Goal: Task Accomplishment & Management: Manage account settings

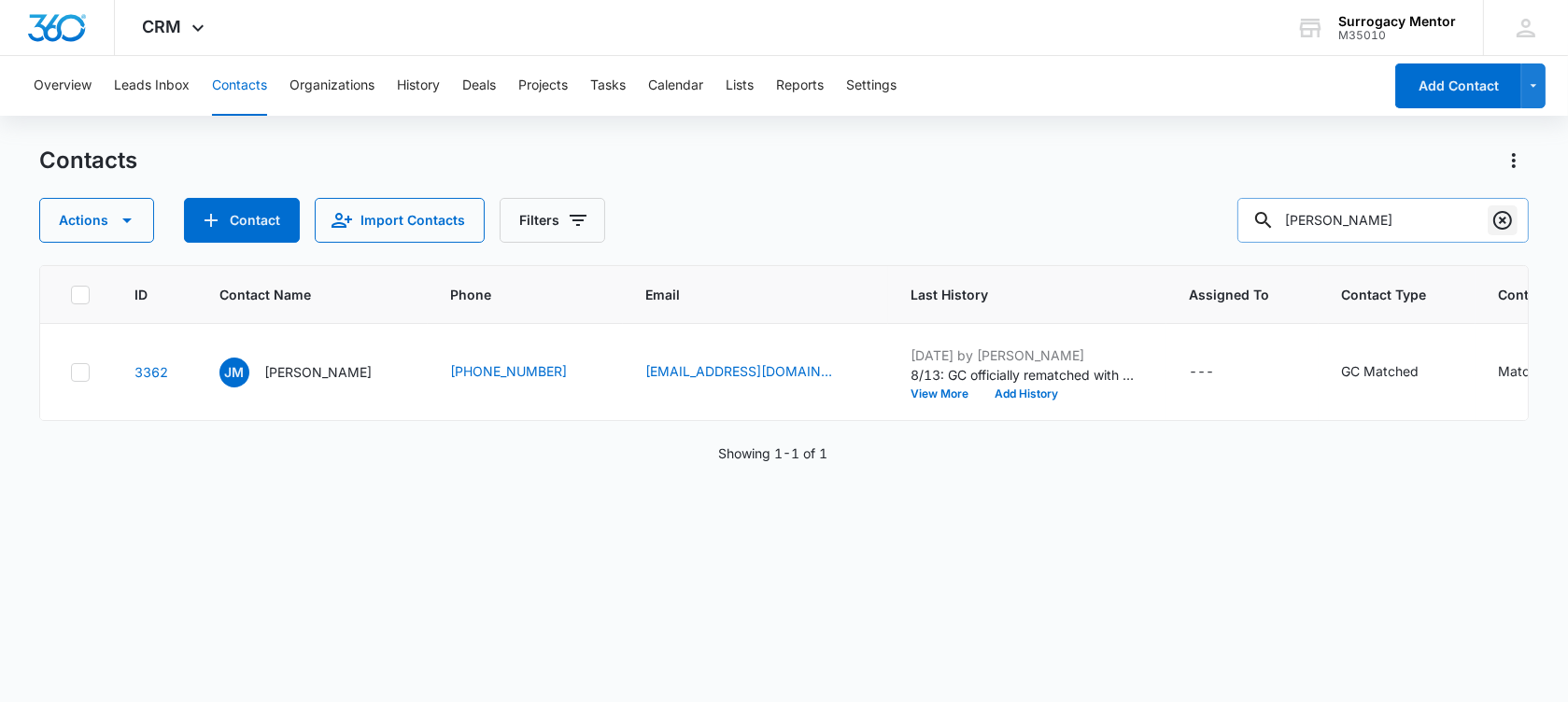
click at [1512, 229] on icon "Clear" at bounding box center [1502, 220] width 23 height 23
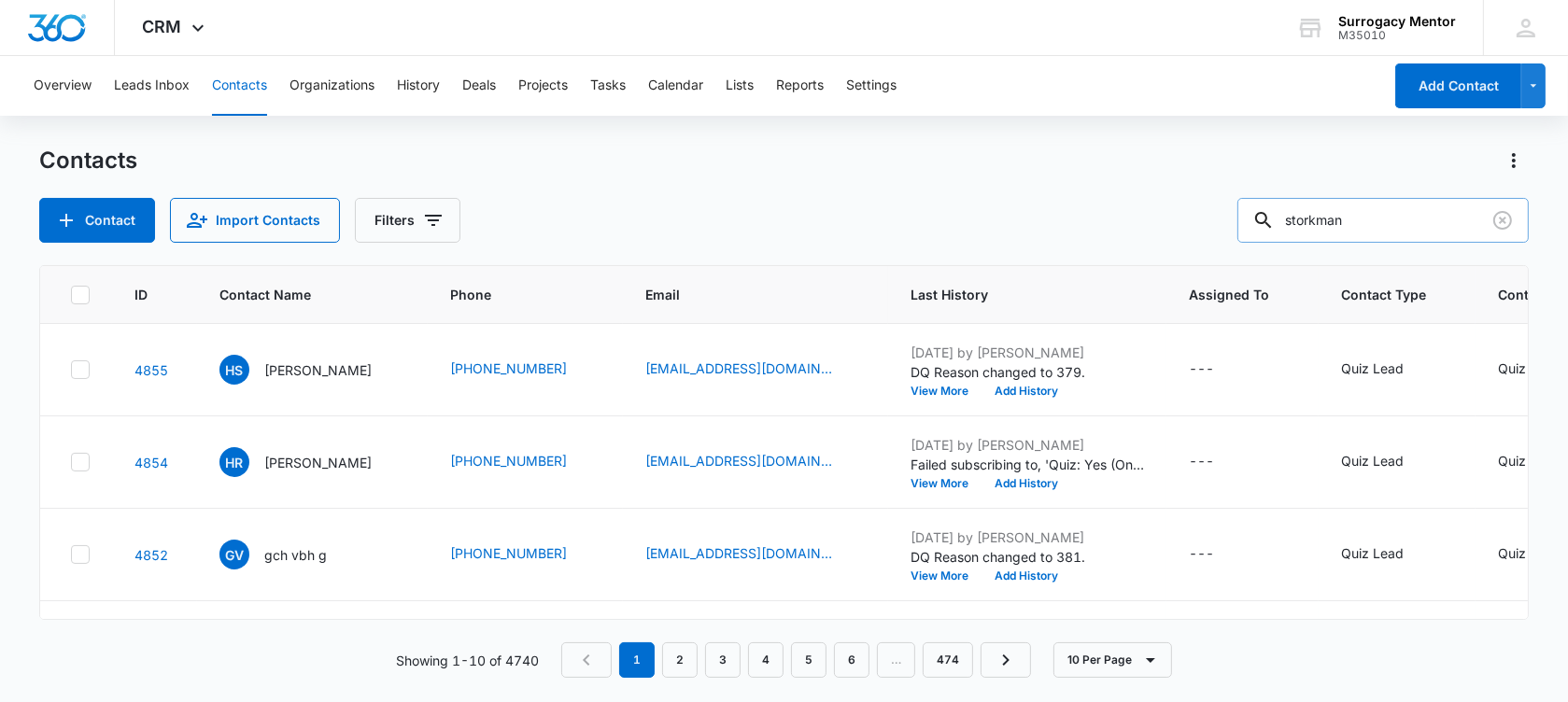
type input "storkman"
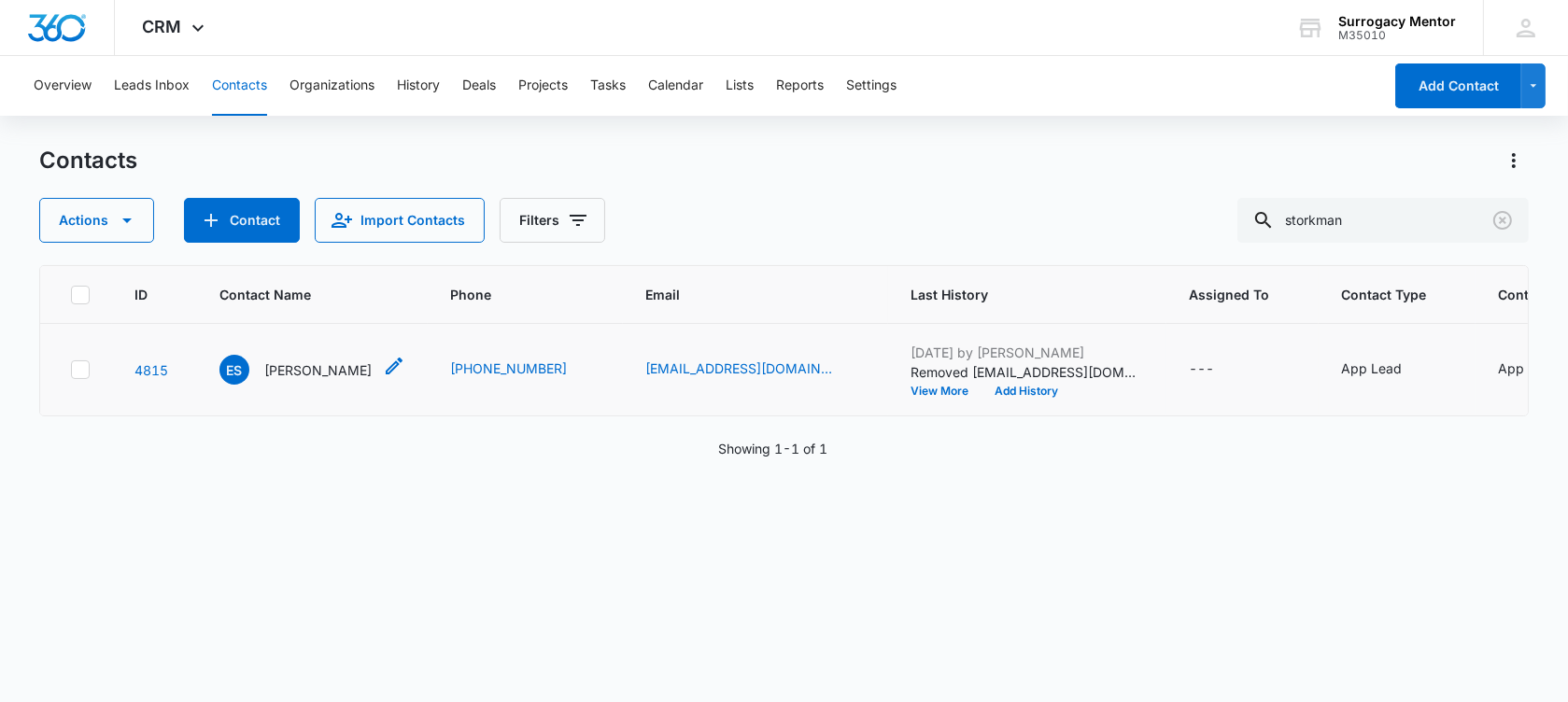
click at [335, 380] on p "[PERSON_NAME]" at bounding box center [317, 370] width 107 height 20
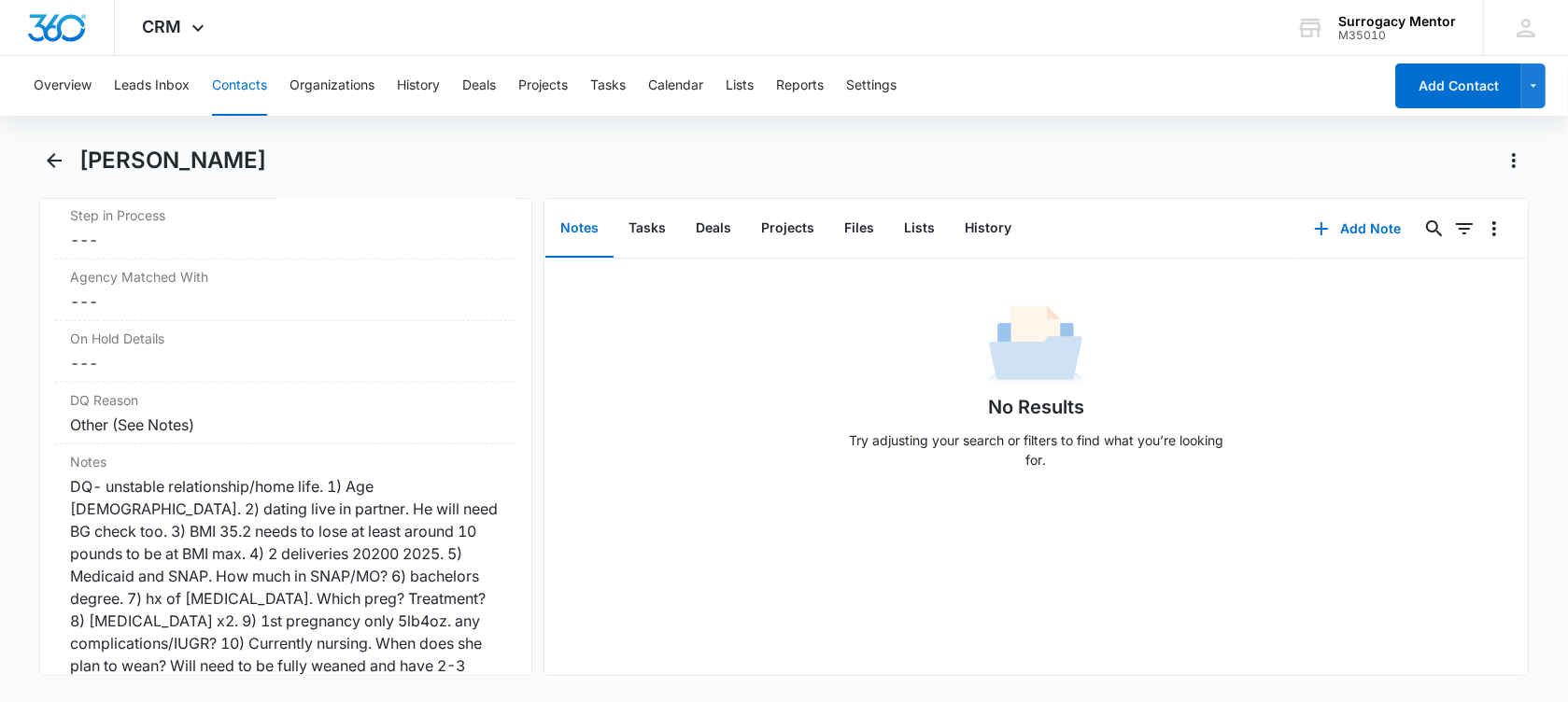
scroll to position [1518, 0]
click at [48, 161] on icon "Back" at bounding box center [54, 161] width 15 height 15
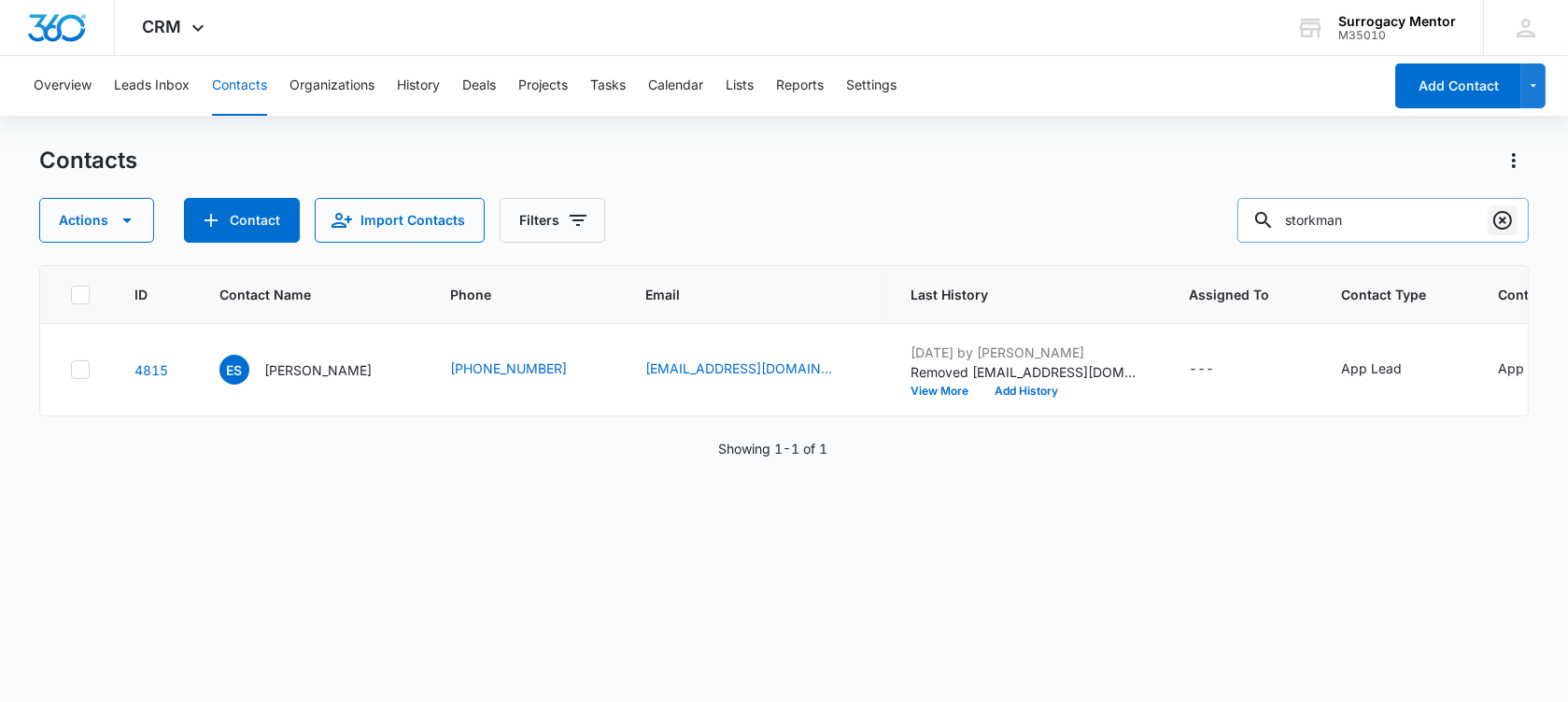
click at [1502, 222] on icon "Clear" at bounding box center [1502, 220] width 23 height 23
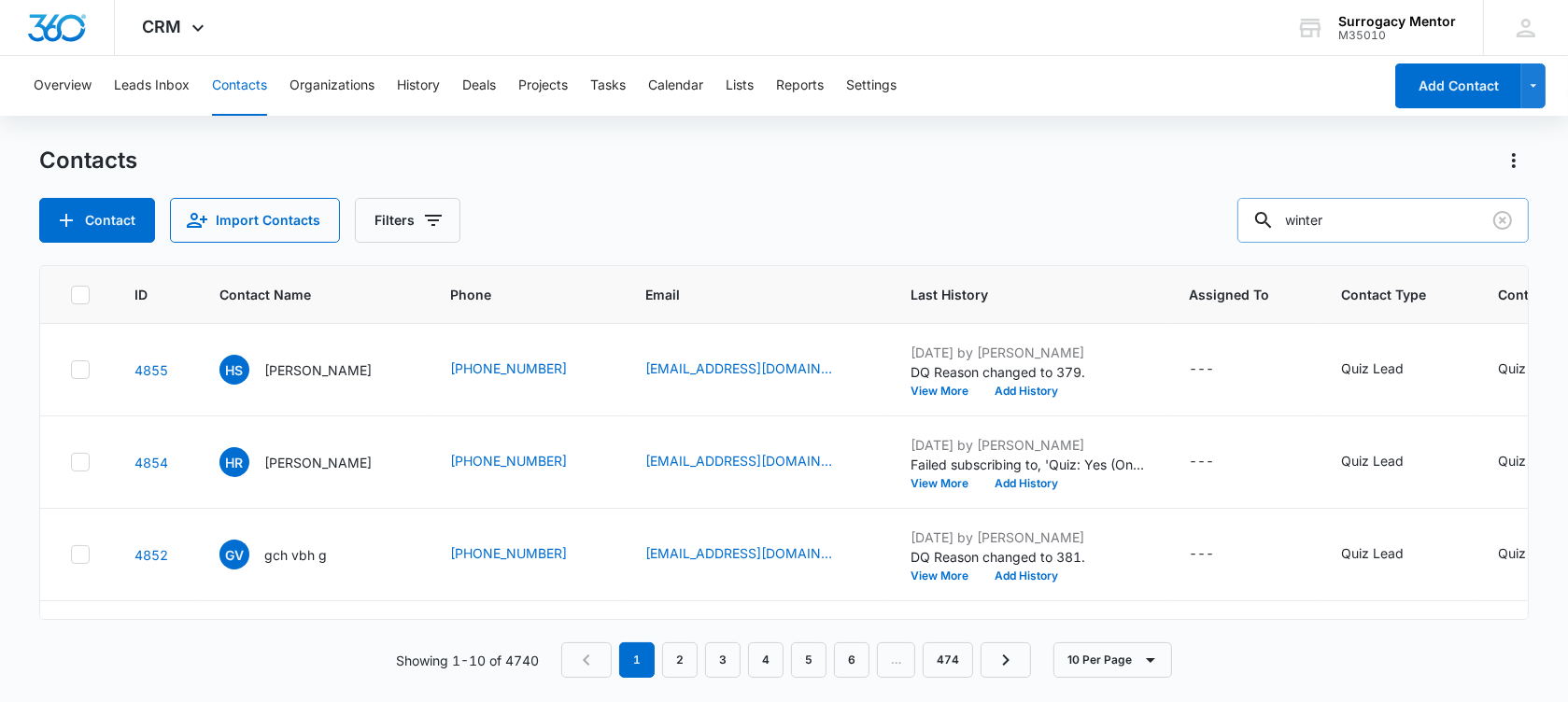
type input "winter"
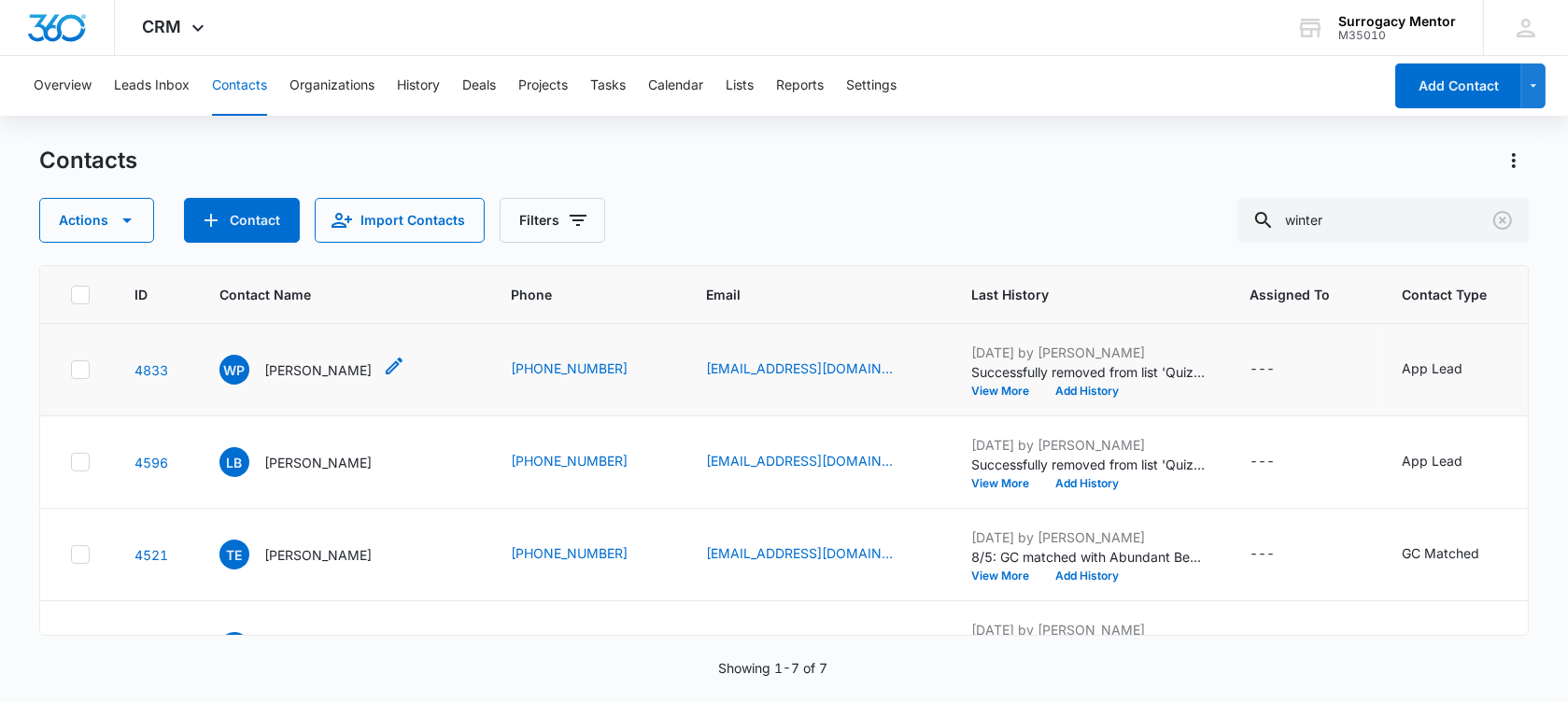
click at [298, 380] on p "[PERSON_NAME]" at bounding box center [317, 370] width 107 height 20
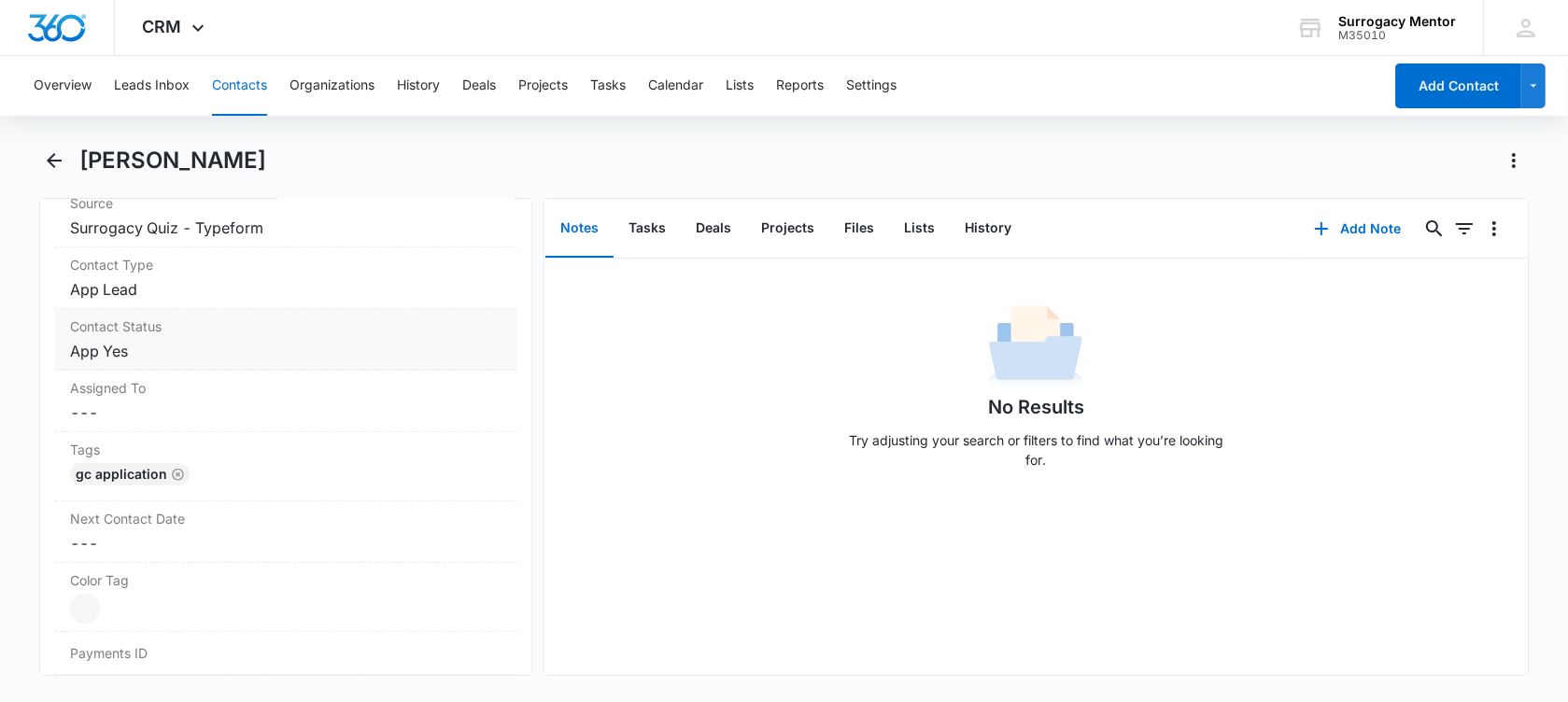
scroll to position [817, 0]
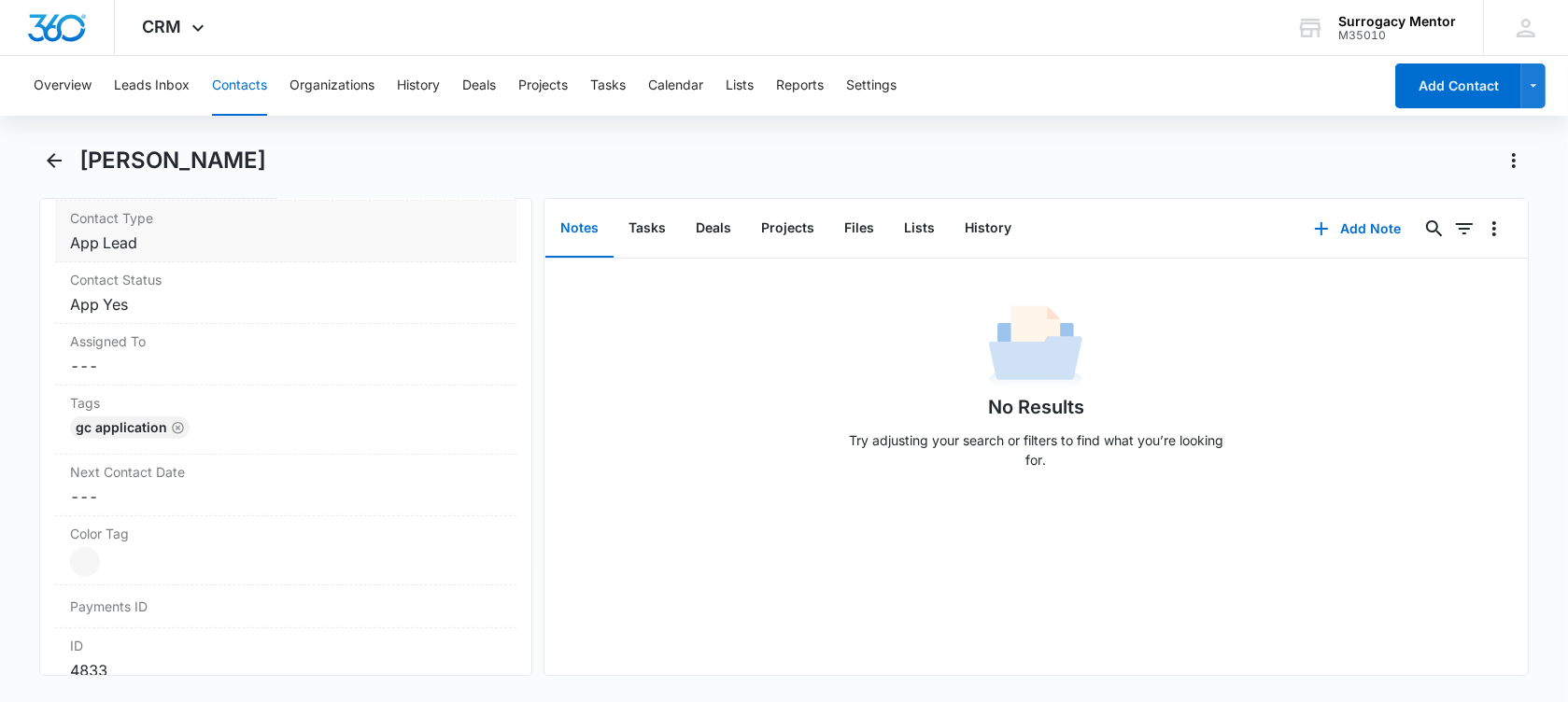
click at [190, 238] on dd "Cancel Save Changes App Lead" at bounding box center [286, 243] width 431 height 23
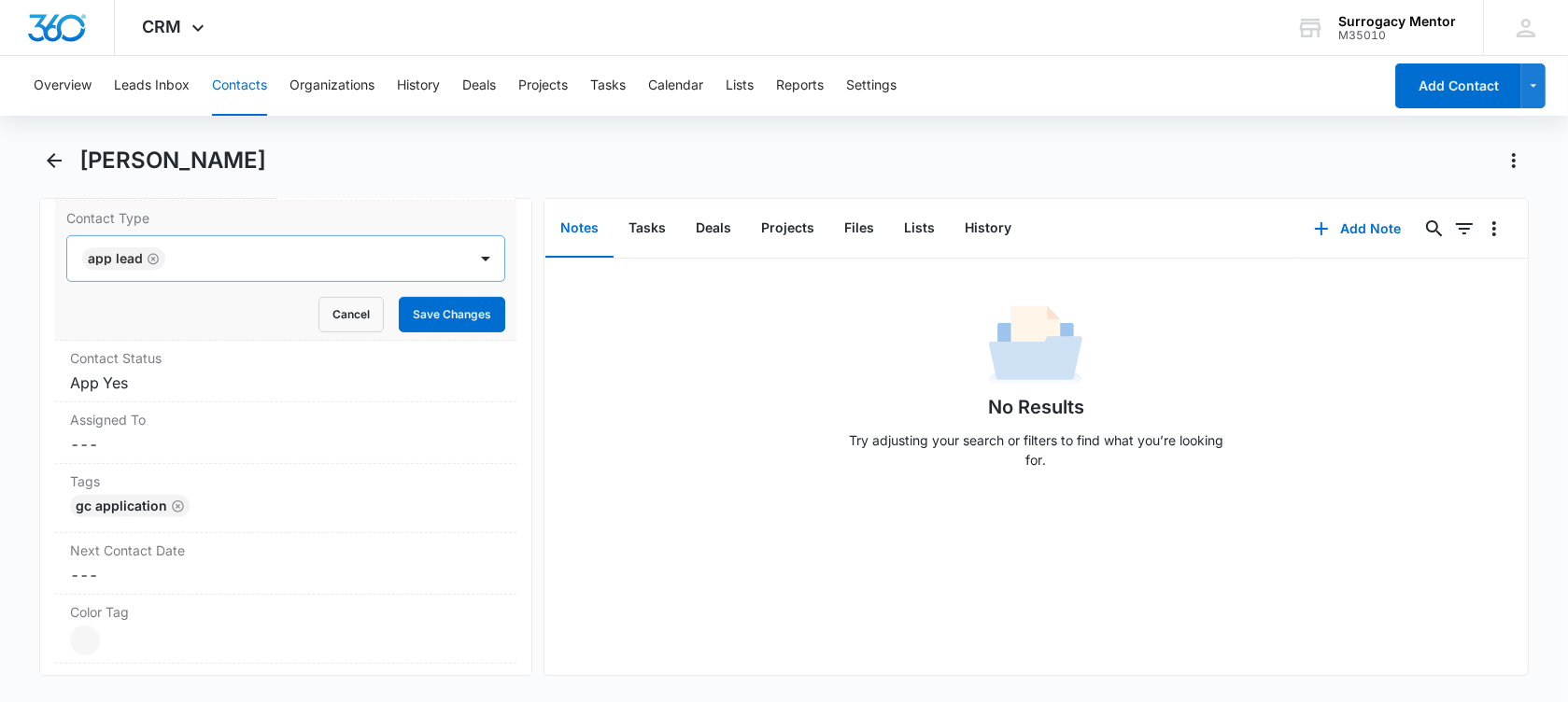
click at [148, 258] on icon "Remove App Lead" at bounding box center [153, 258] width 13 height 14
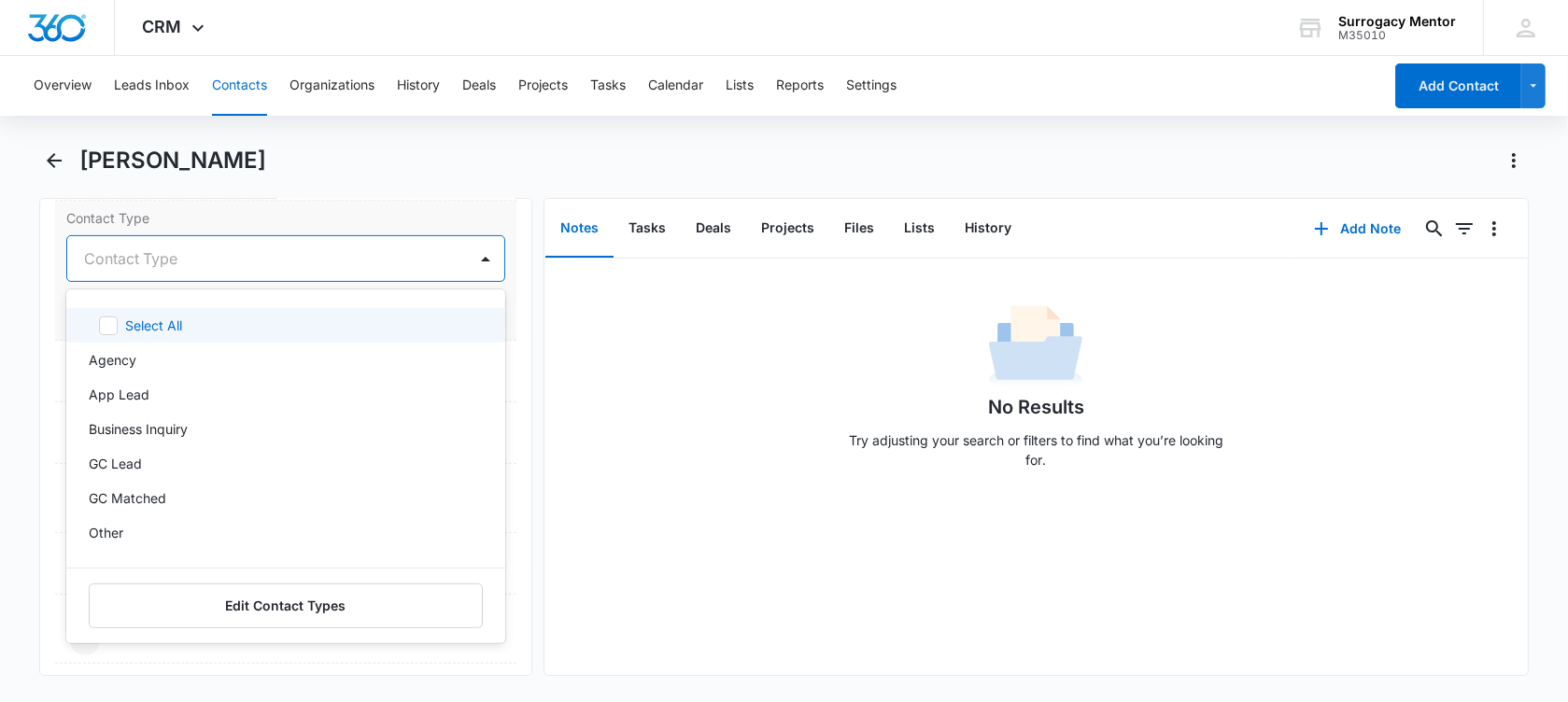
click at [148, 258] on div at bounding box center [263, 259] width 359 height 27
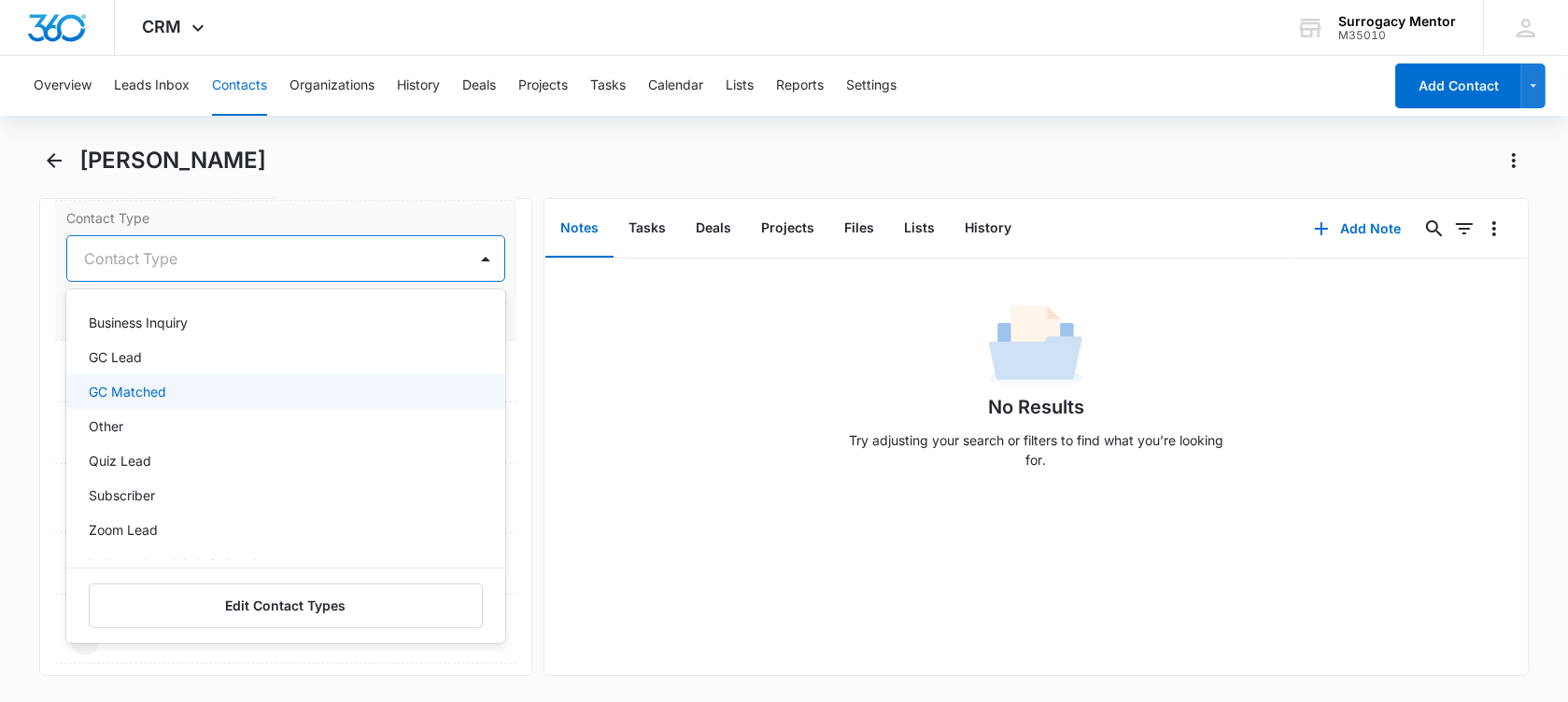
scroll to position [199, 0]
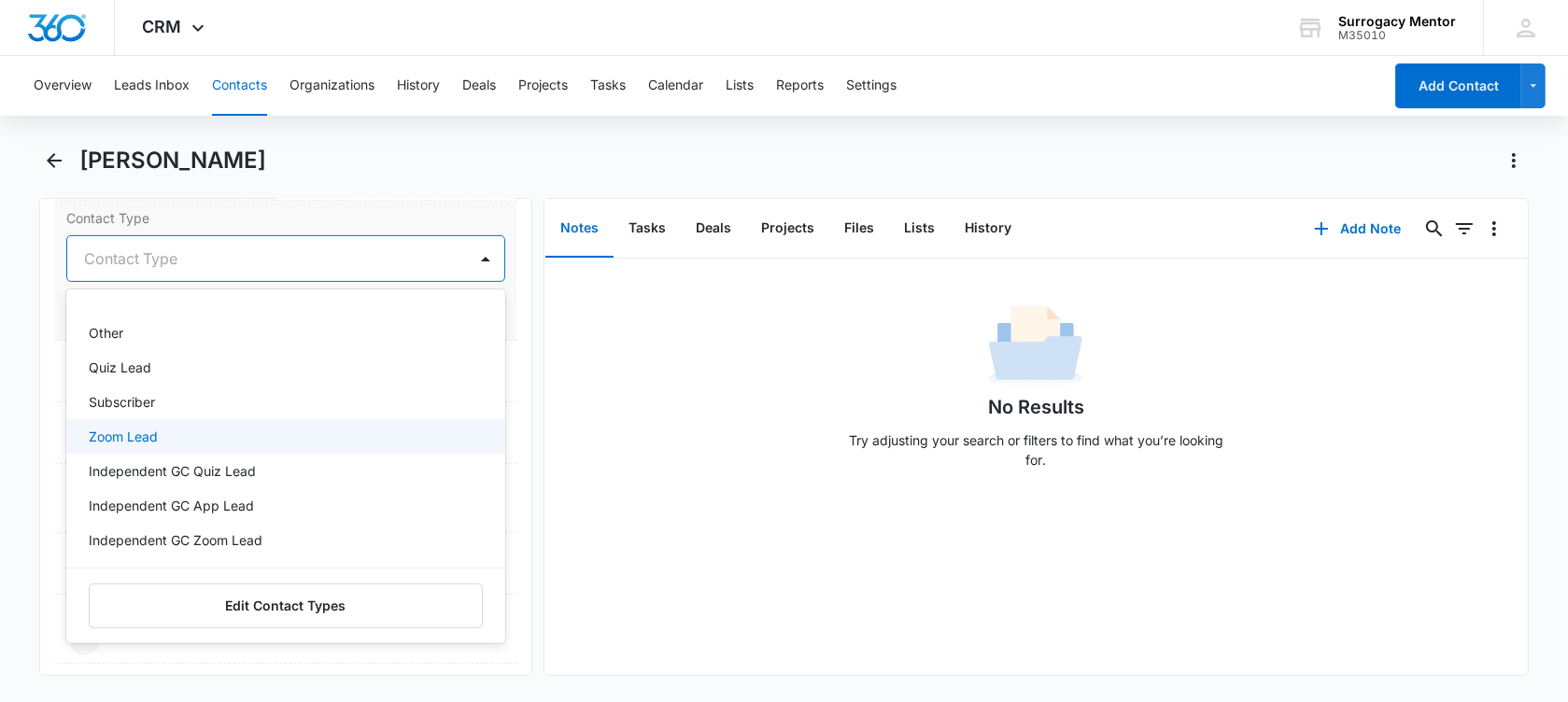
click at [207, 441] on div "Zoom Lead" at bounding box center [283, 436] width 390 height 20
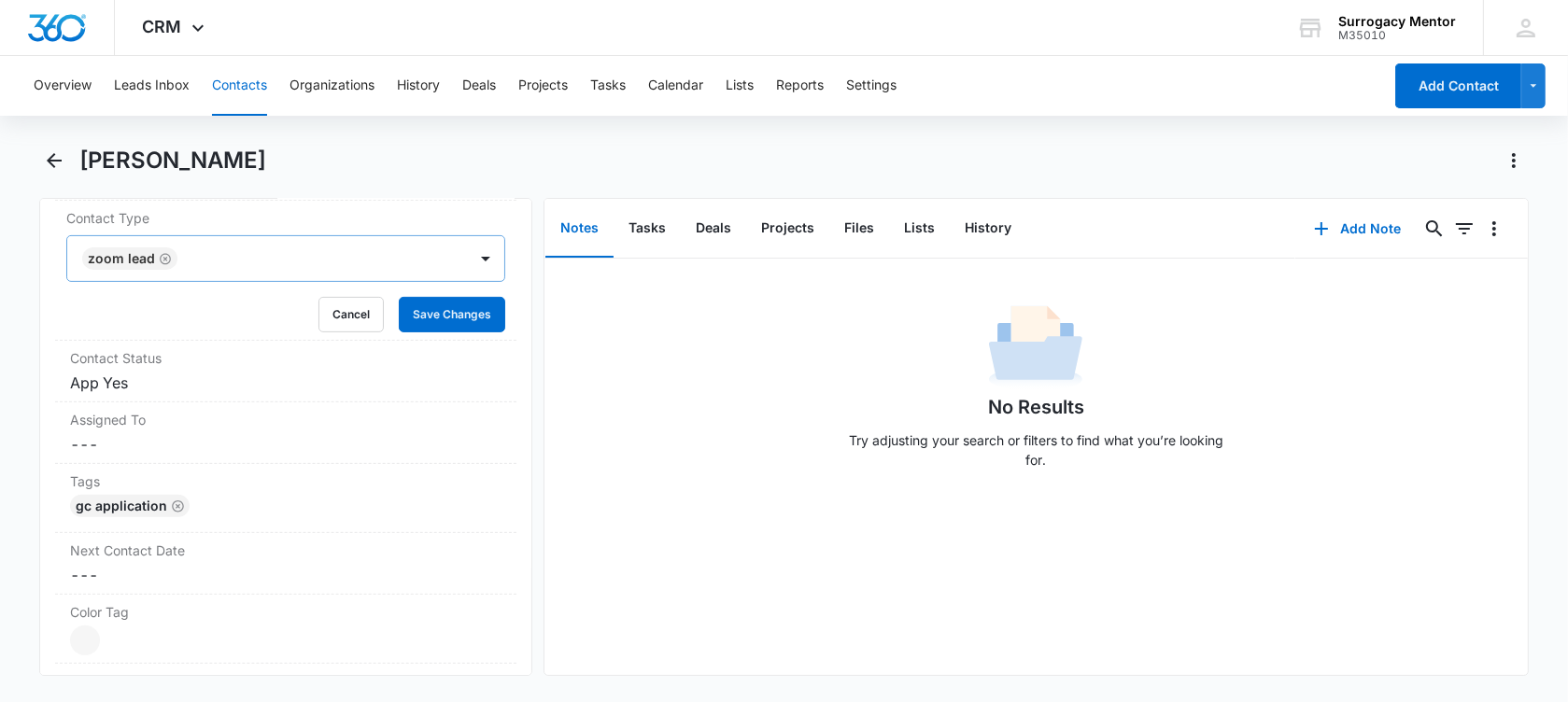
click at [48, 332] on div "Remove WP [PERSON_NAME] Contact Info Name Cancel Save Changes Winter [PERSON_NA…" at bounding box center [285, 436] width 493 height 478
click at [416, 312] on button "Save Changes" at bounding box center [452, 314] width 106 height 35
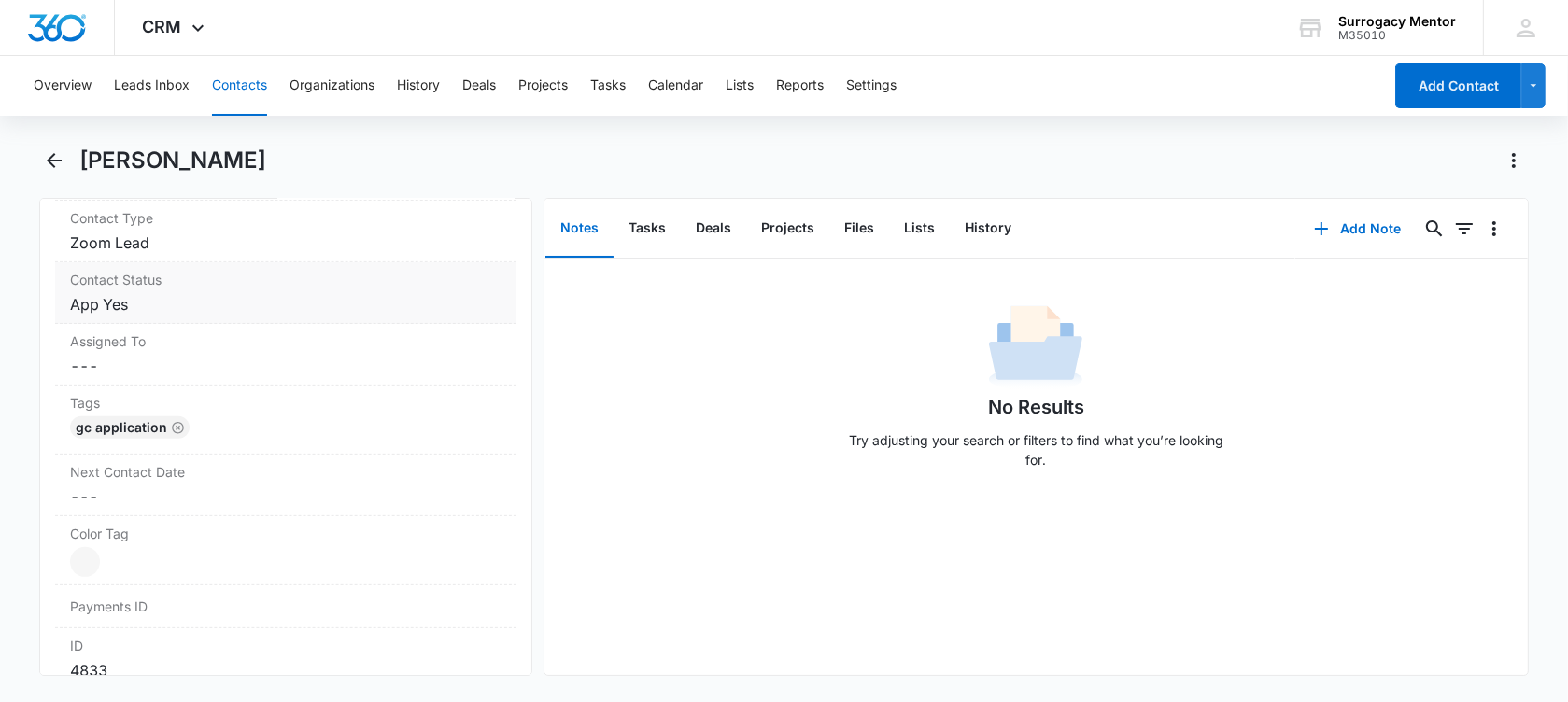
click at [227, 312] on dd "Cancel Save Changes App Yes" at bounding box center [286, 305] width 431 height 23
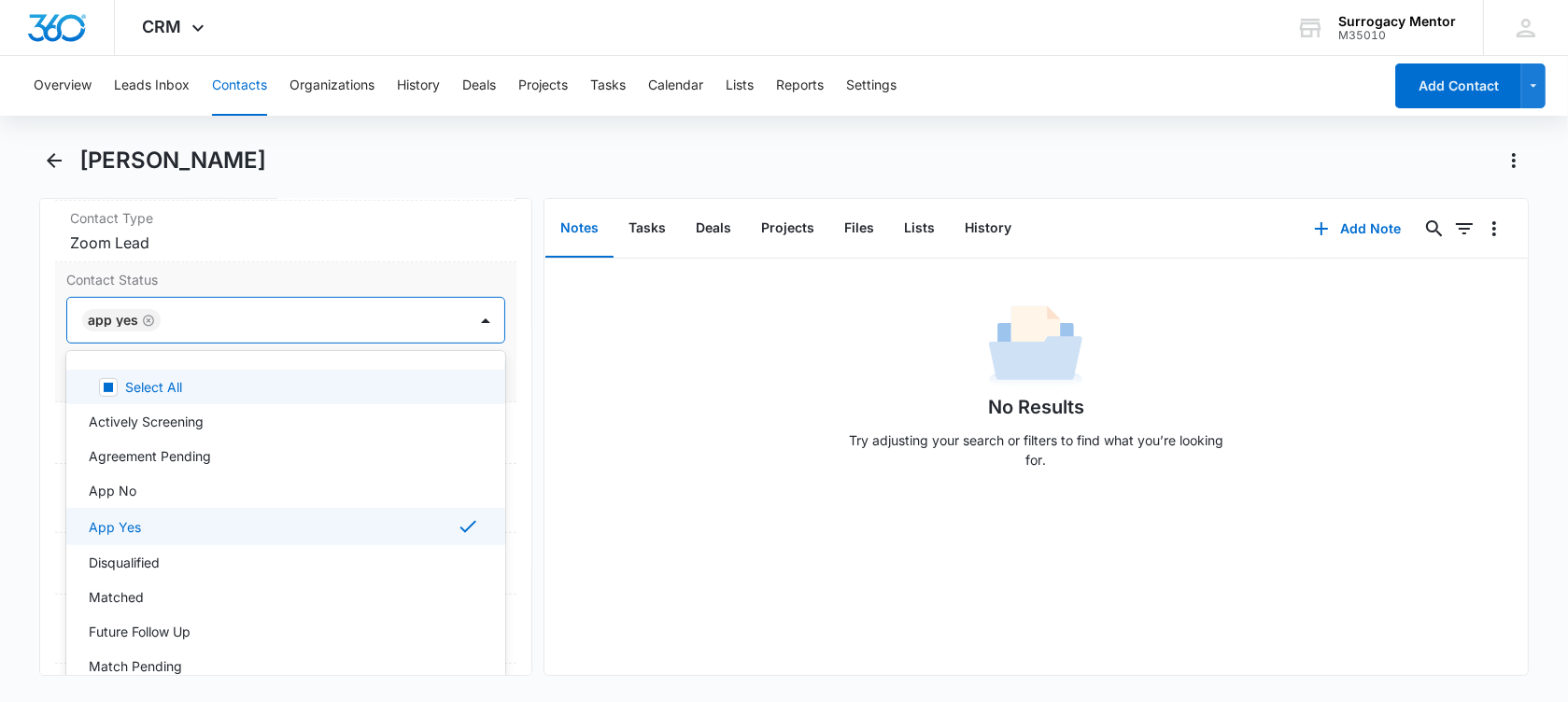
click at [154, 320] on div "App Yes" at bounding box center [122, 320] width 79 height 23
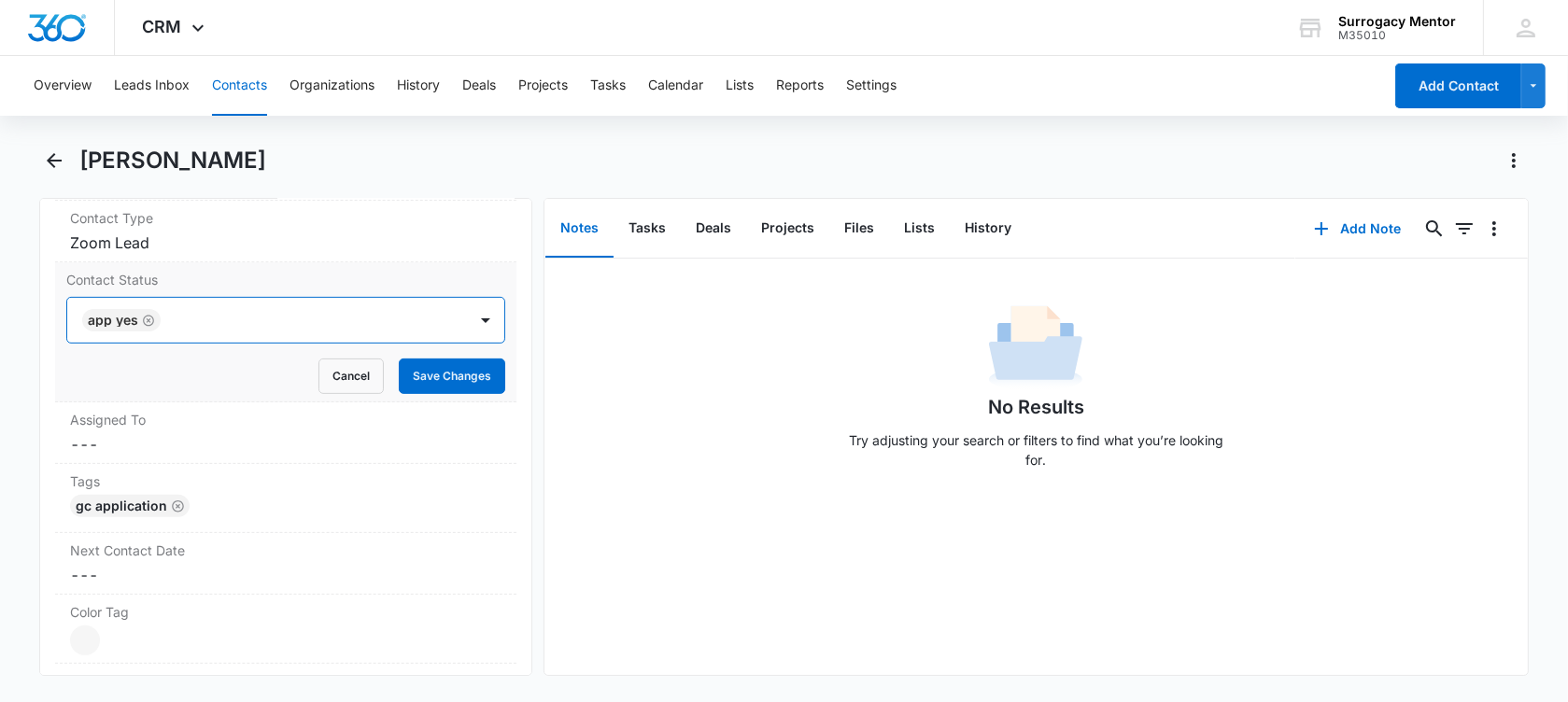
click at [154, 320] on div "App Yes" at bounding box center [122, 320] width 79 height 23
click at [150, 314] on icon "Remove App Yes" at bounding box center [148, 320] width 11 height 11
click at [150, 313] on div at bounding box center [263, 320] width 359 height 27
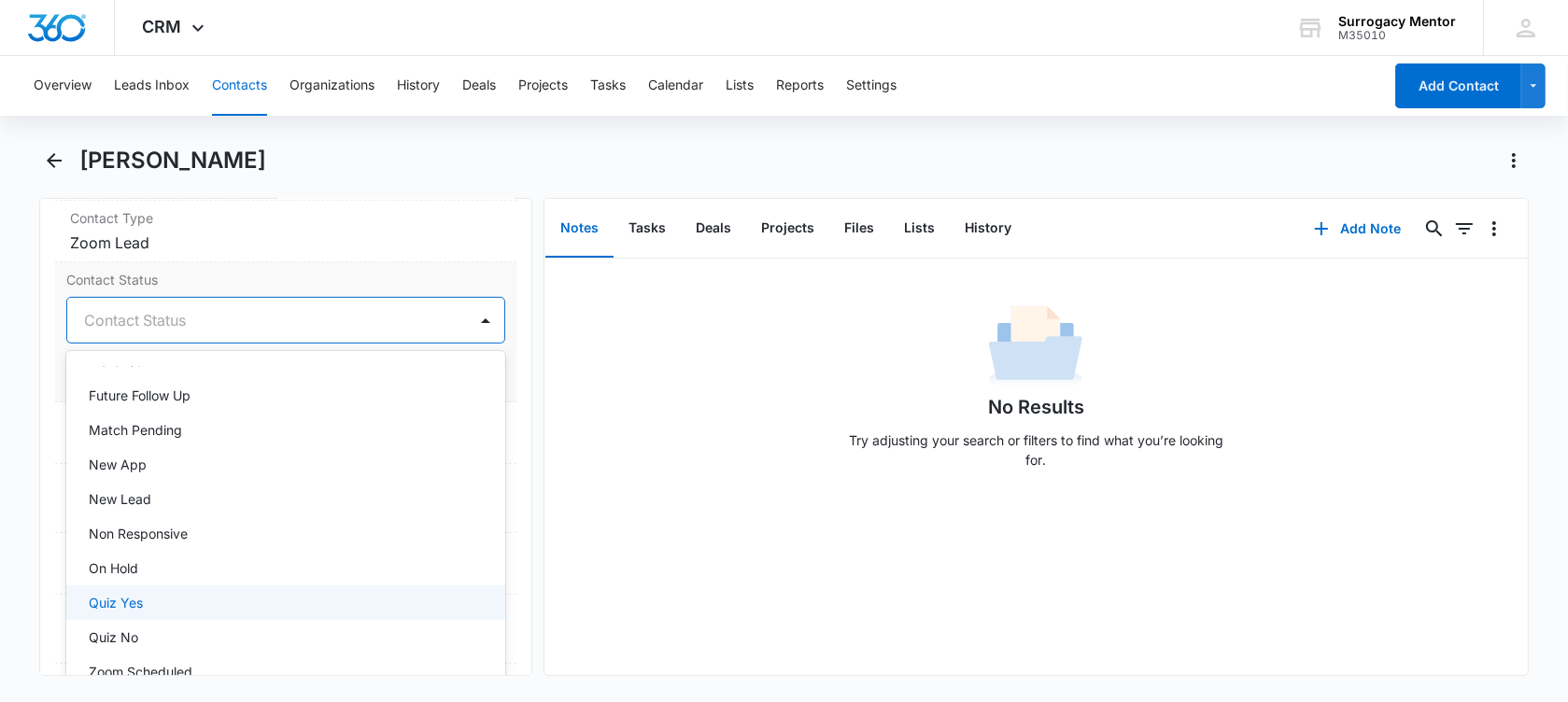
scroll to position [351, 0]
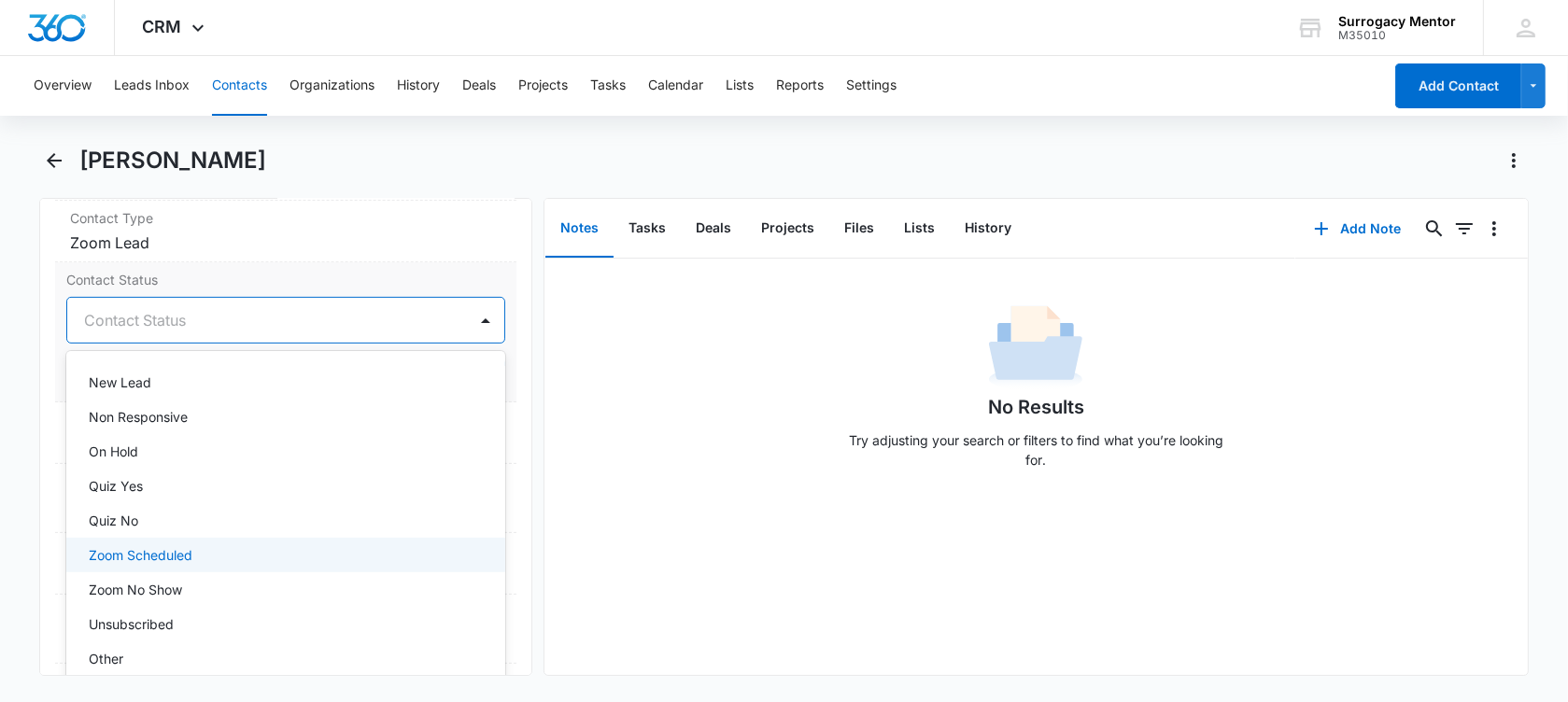
click at [227, 550] on div "Zoom Scheduled" at bounding box center [283, 555] width 390 height 20
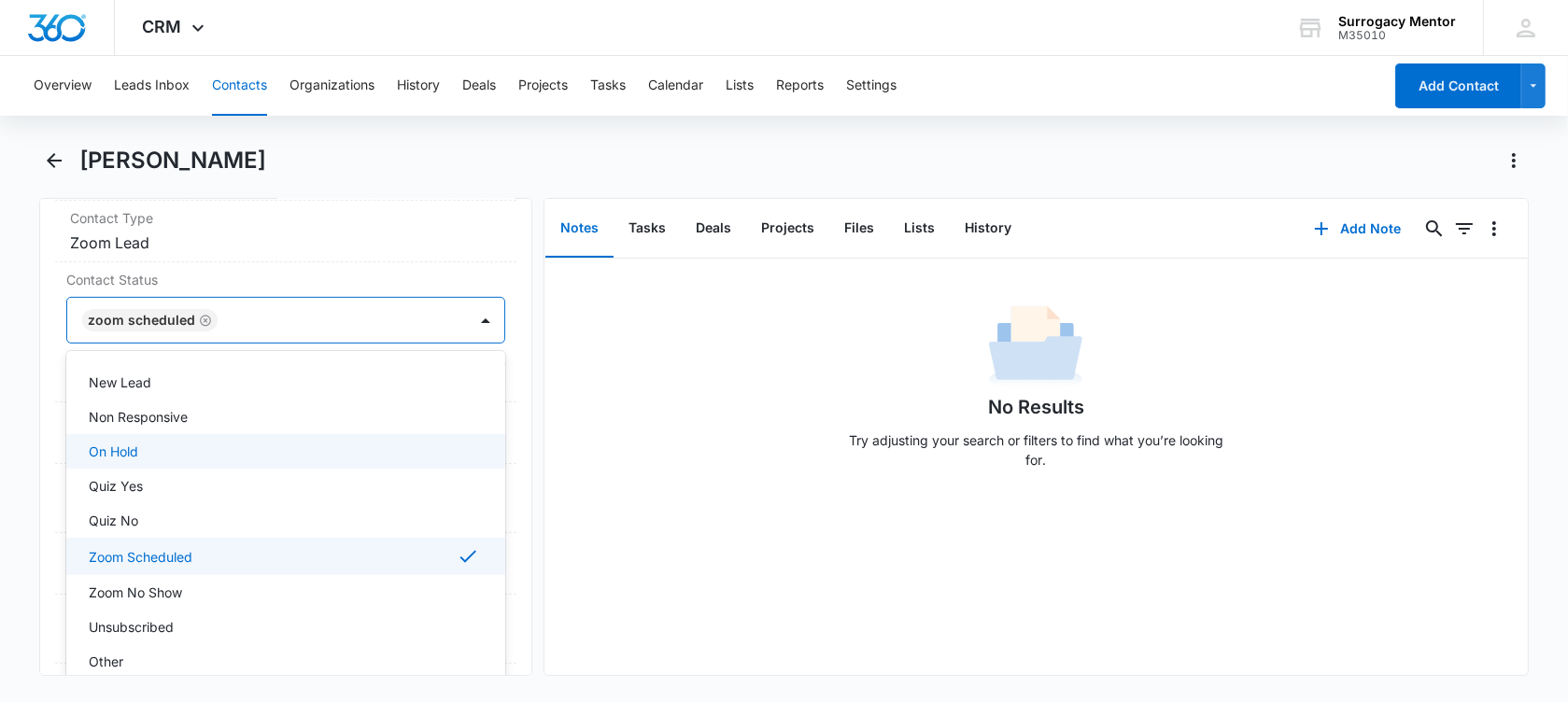
click at [18, 369] on main "Winter [PERSON_NAME] Remove WP [PERSON_NAME] Contact Info Name Cancel Save Chan…" at bounding box center [784, 422] width 1568 height 553
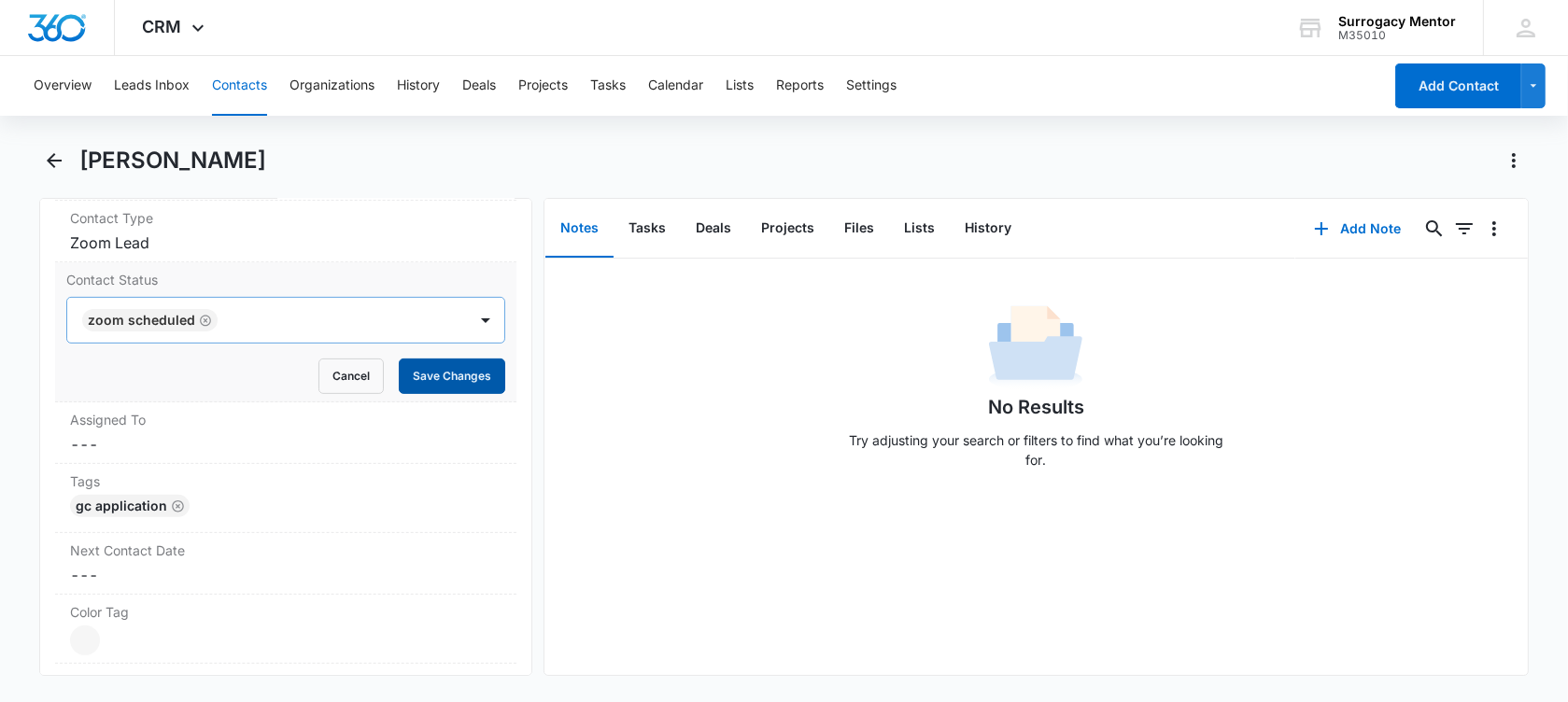
click at [404, 366] on button "Save Changes" at bounding box center [452, 376] width 106 height 35
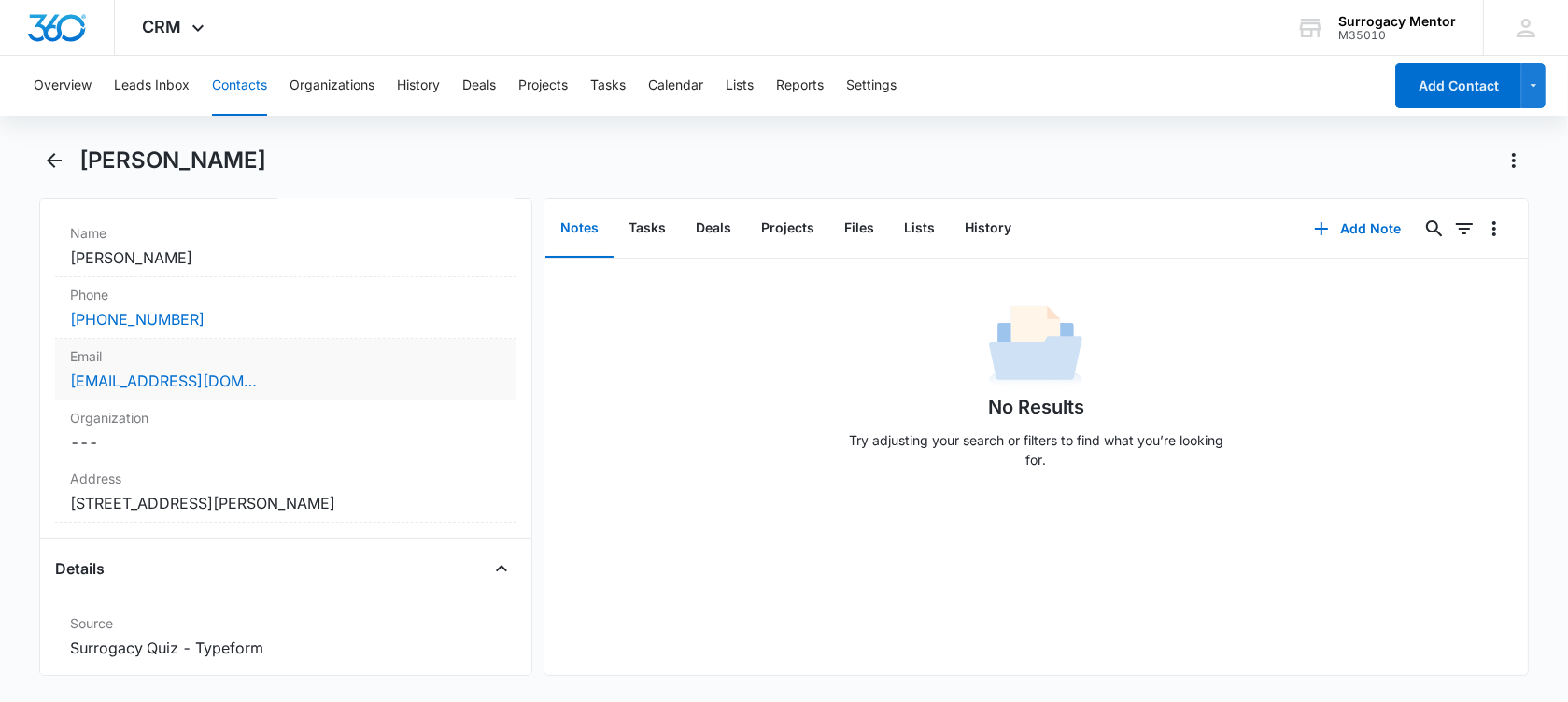
click at [305, 391] on div "Email Cancel Save Changes [EMAIL_ADDRESS][DOMAIN_NAME]" at bounding box center [286, 370] width 462 height 62
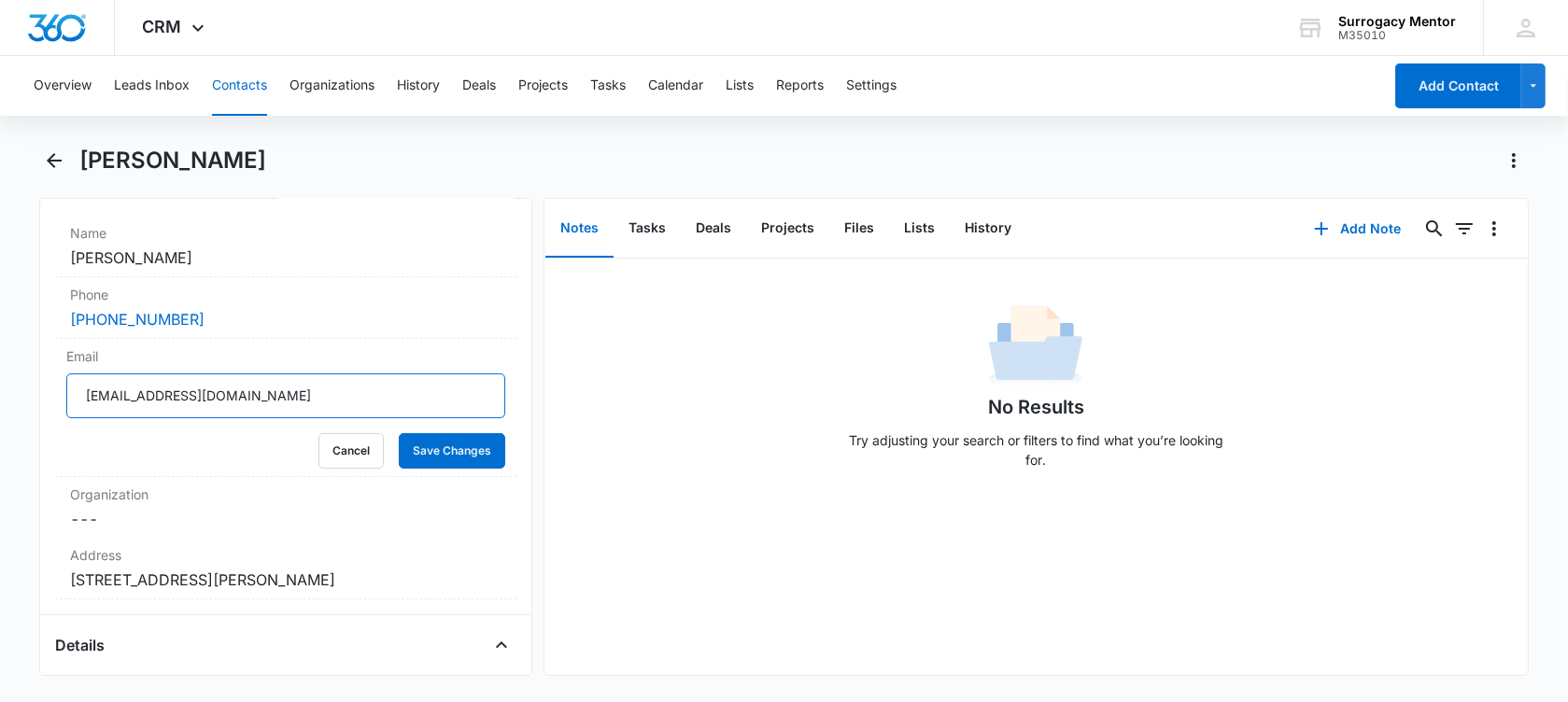
drag, startPoint x: 283, startPoint y: 402, endPoint x: -7, endPoint y: 392, distance: 290.2
click at [0, 392] on html "CRM Apps Reputation Websites Forms CRM Email Social Shop Payments POS Content A…" at bounding box center [784, 351] width 1568 height 702
click at [167, 300] on label "Phone" at bounding box center [286, 294] width 431 height 20
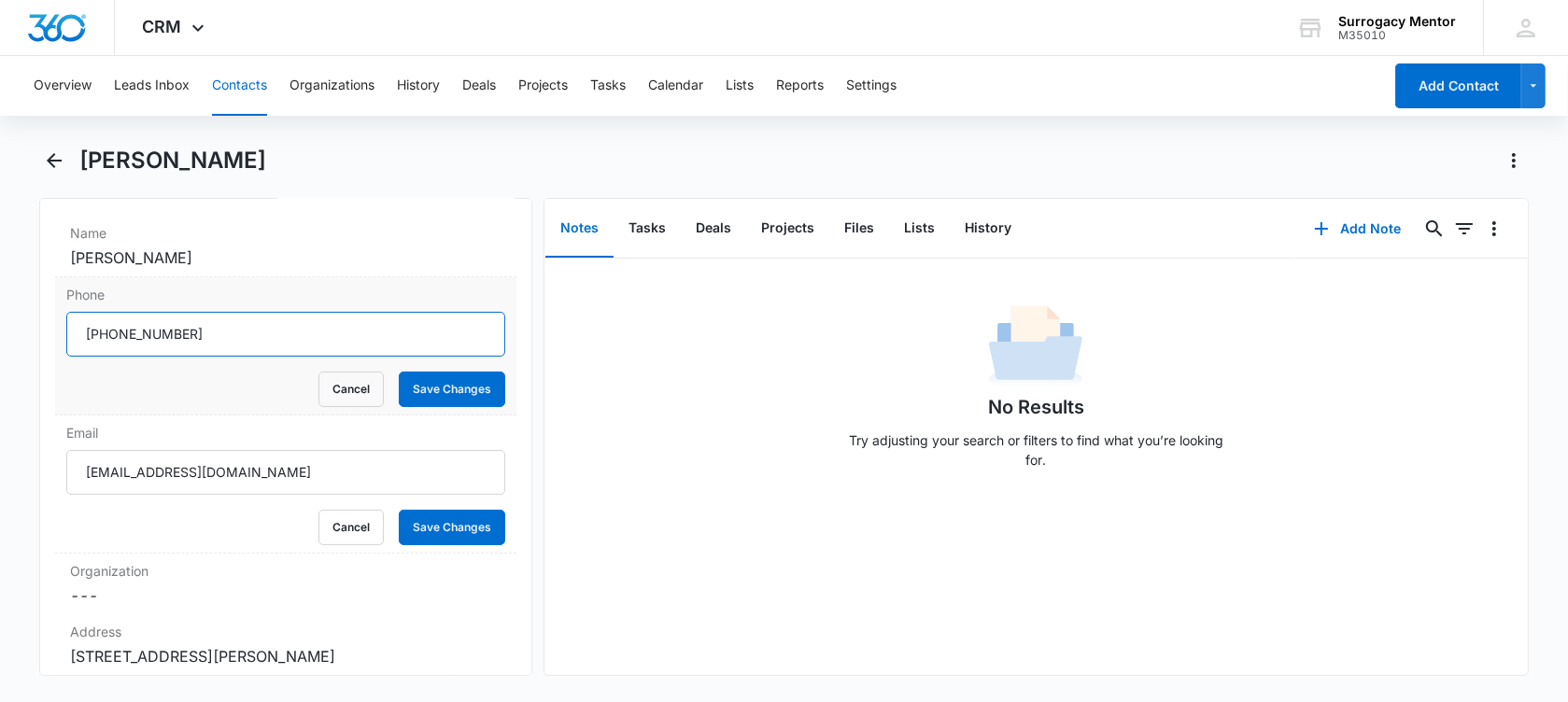
drag, startPoint x: 216, startPoint y: 336, endPoint x: 102, endPoint y: 343, distance: 114.2
click at [102, 343] on input "Phone" at bounding box center [286, 333] width 439 height 45
click at [321, 385] on button "Cancel" at bounding box center [350, 389] width 66 height 35
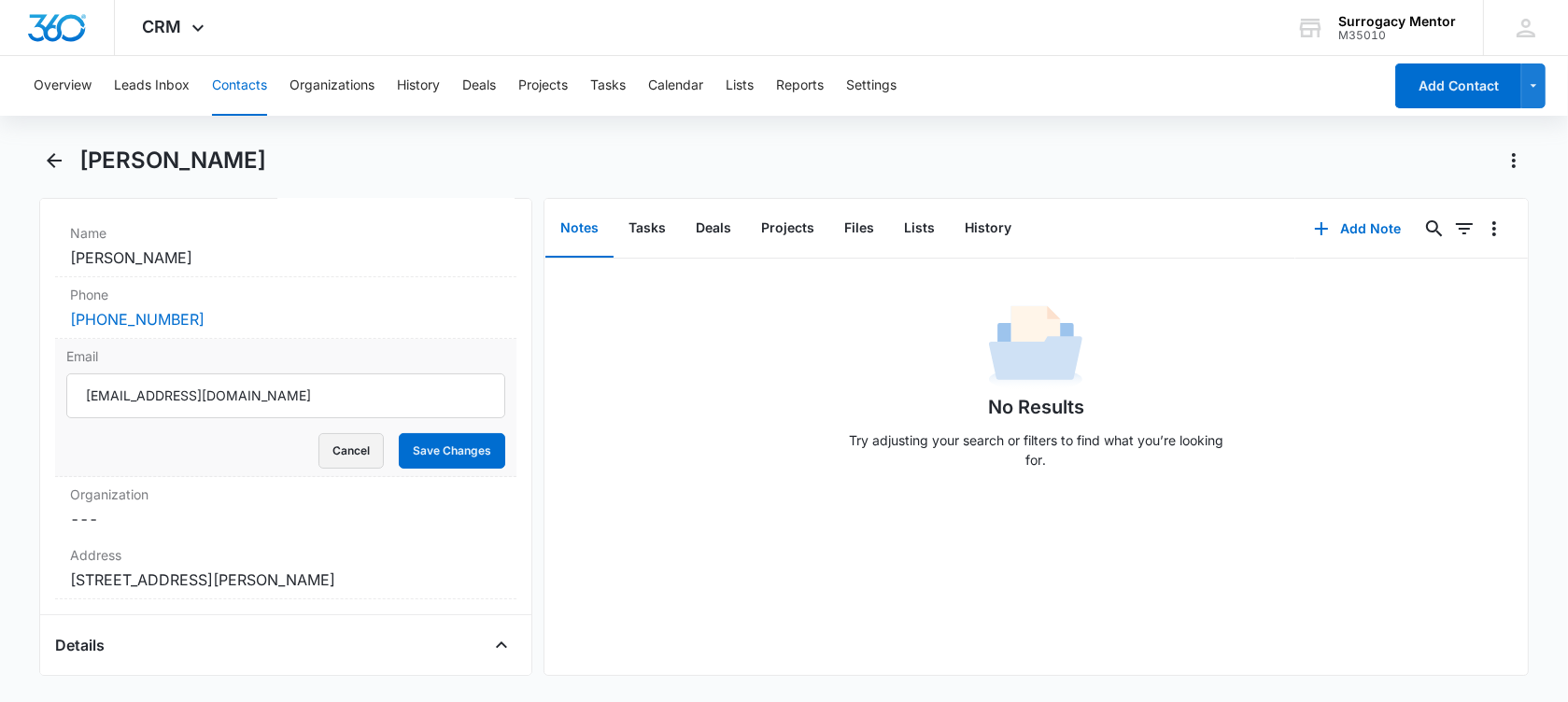
click at [335, 452] on button "Cancel" at bounding box center [350, 450] width 66 height 35
